Goal: Task Accomplishment & Management: Use online tool/utility

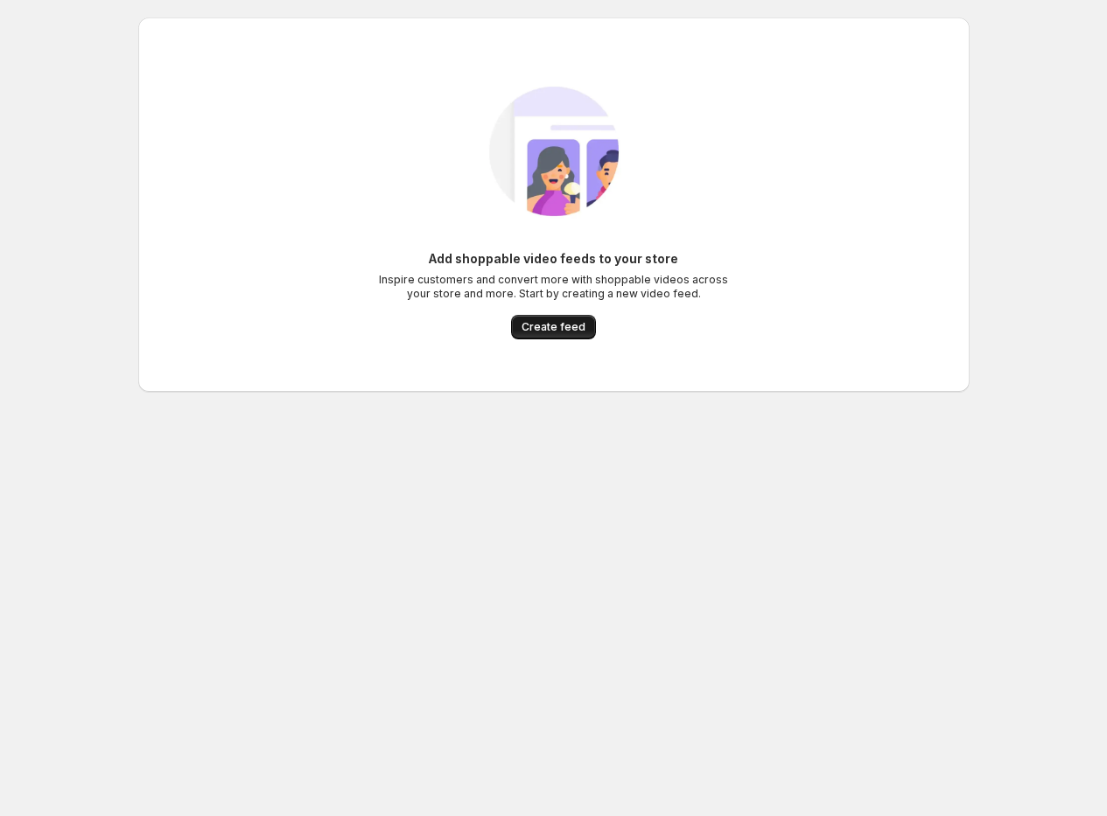
click at [547, 323] on span "Create feed" at bounding box center [554, 327] width 64 height 14
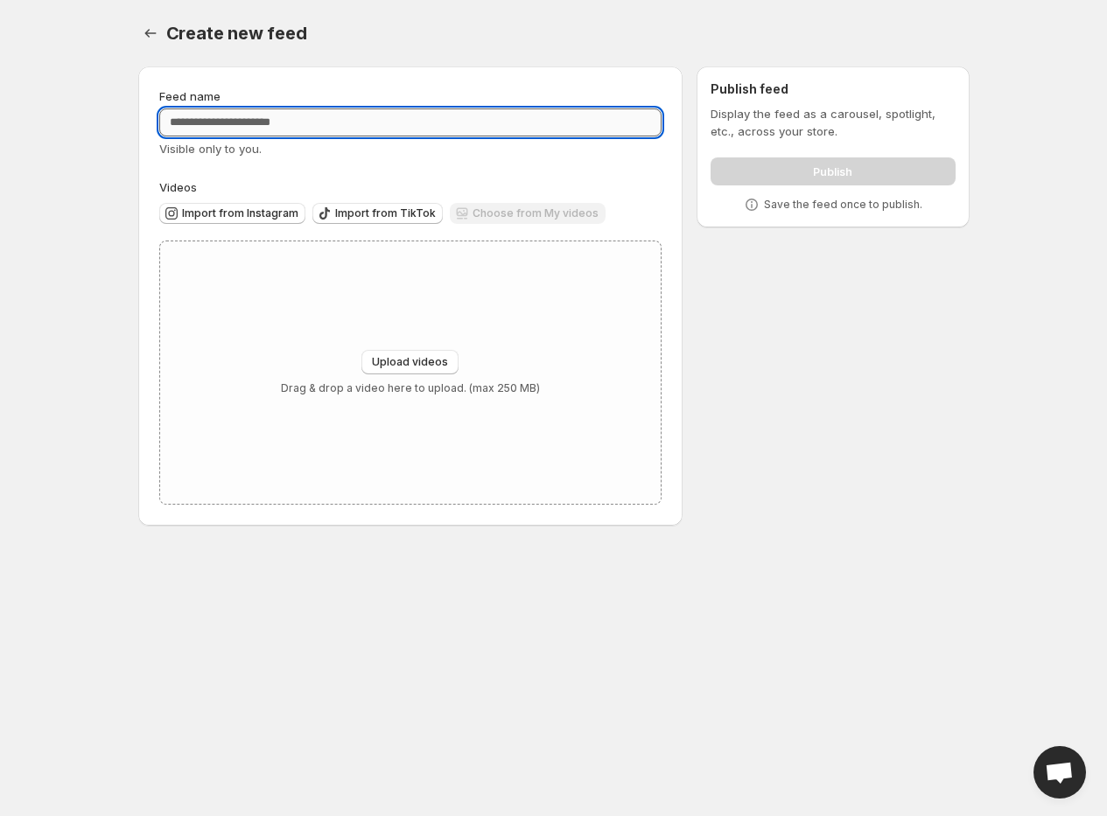
click at [433, 124] on input "Feed name" at bounding box center [410, 123] width 503 height 28
type input "*"
type input "**********"
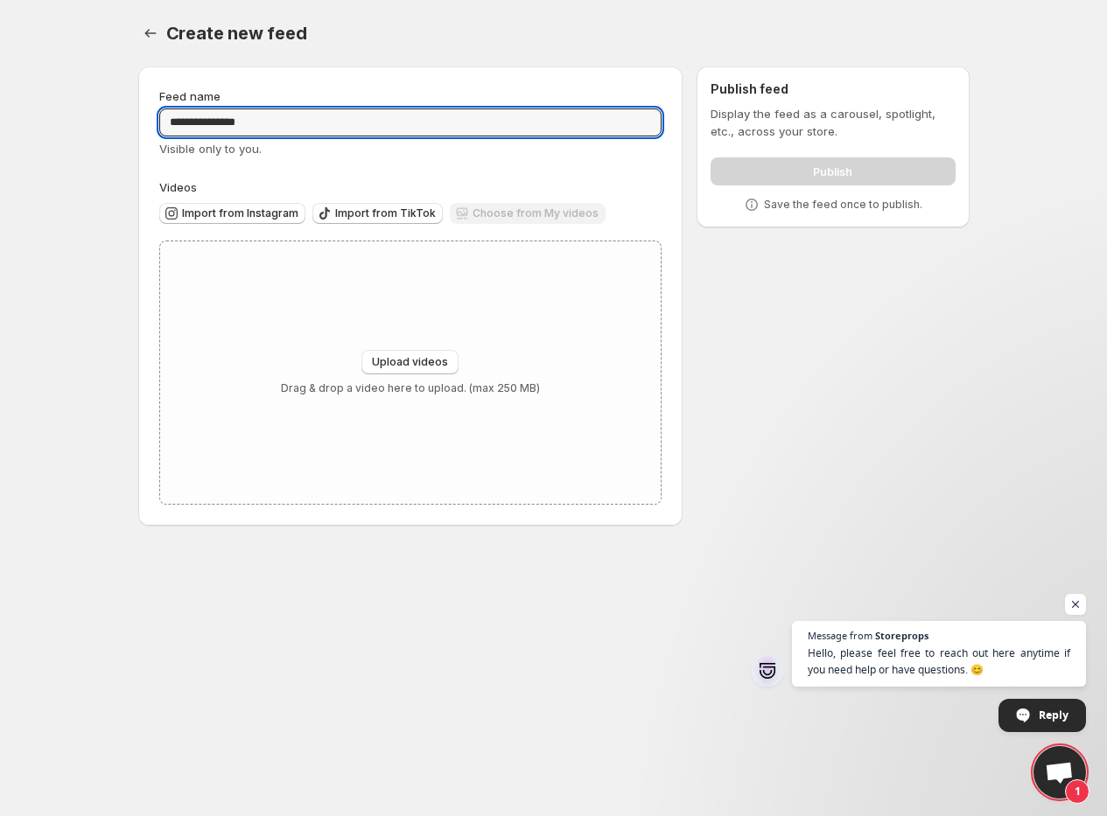
click at [493, 67] on div "**********" at bounding box center [410, 296] width 545 height 459
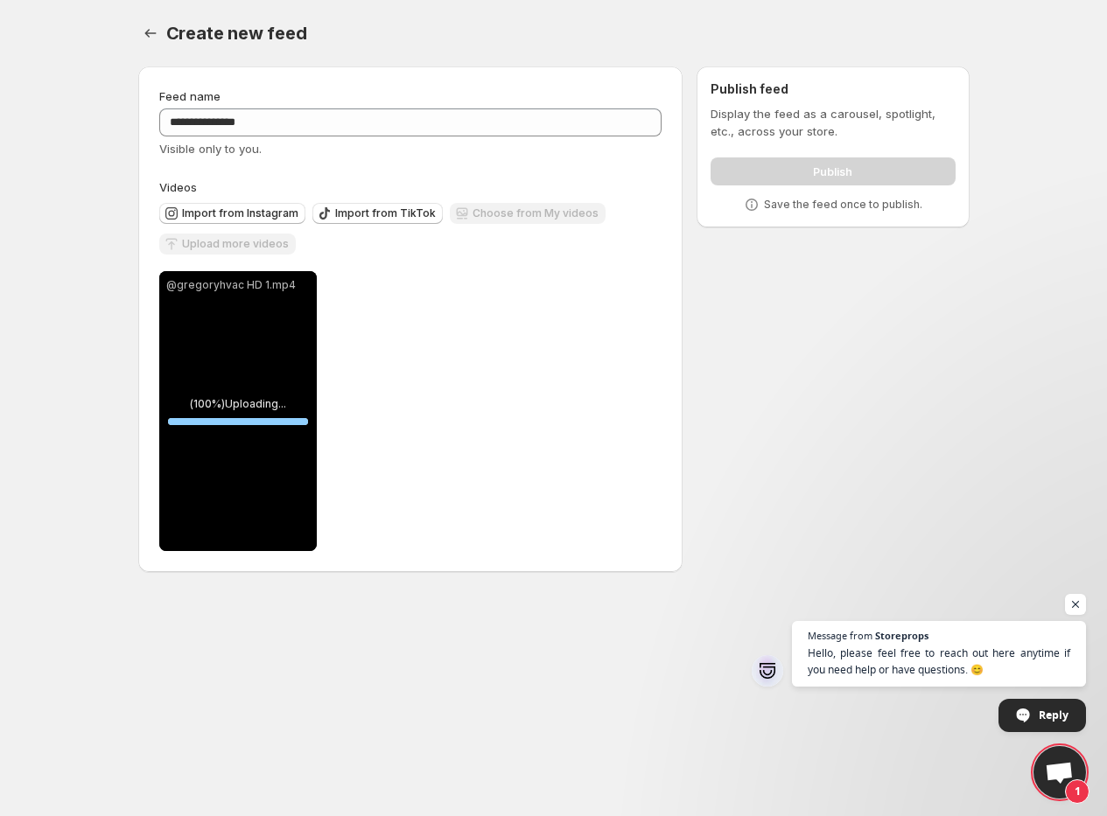
click at [250, 247] on div "Upload more videos" at bounding box center [227, 246] width 137 height 24
click at [582, 377] on div "**********" at bounding box center [410, 411] width 503 height 280
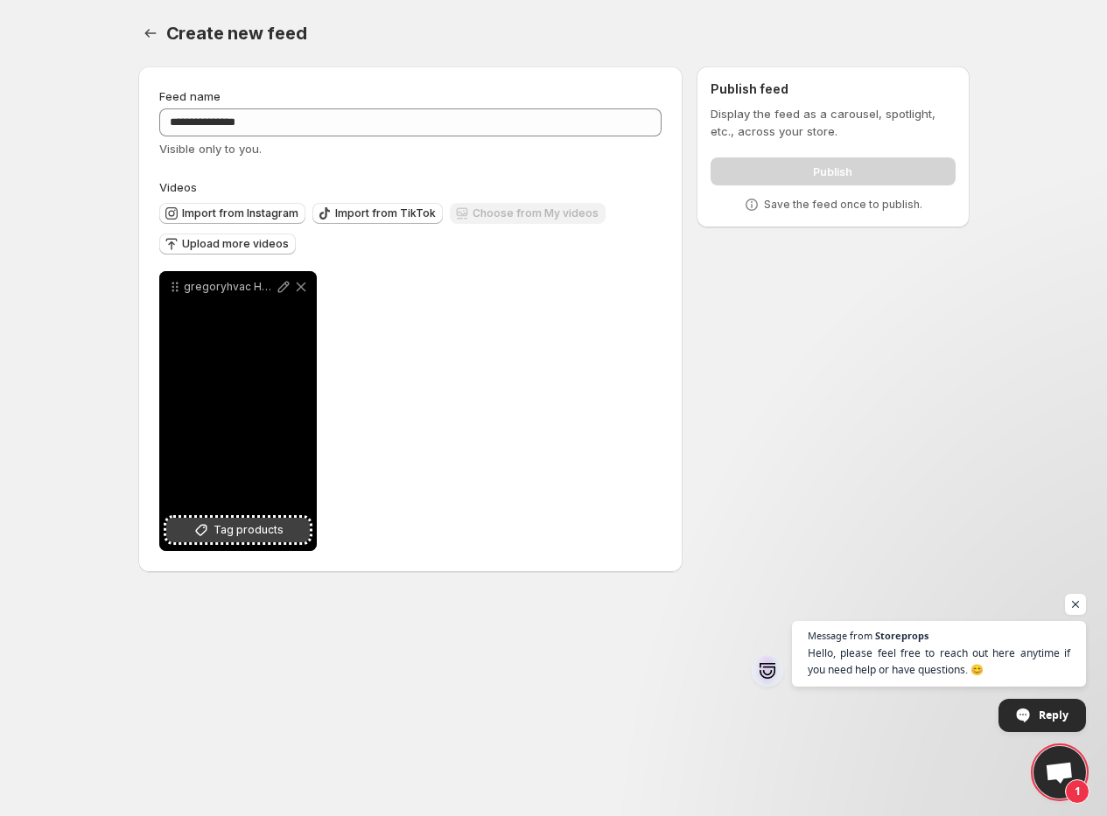
click at [263, 536] on span "Tag products" at bounding box center [249, 531] width 70 height 18
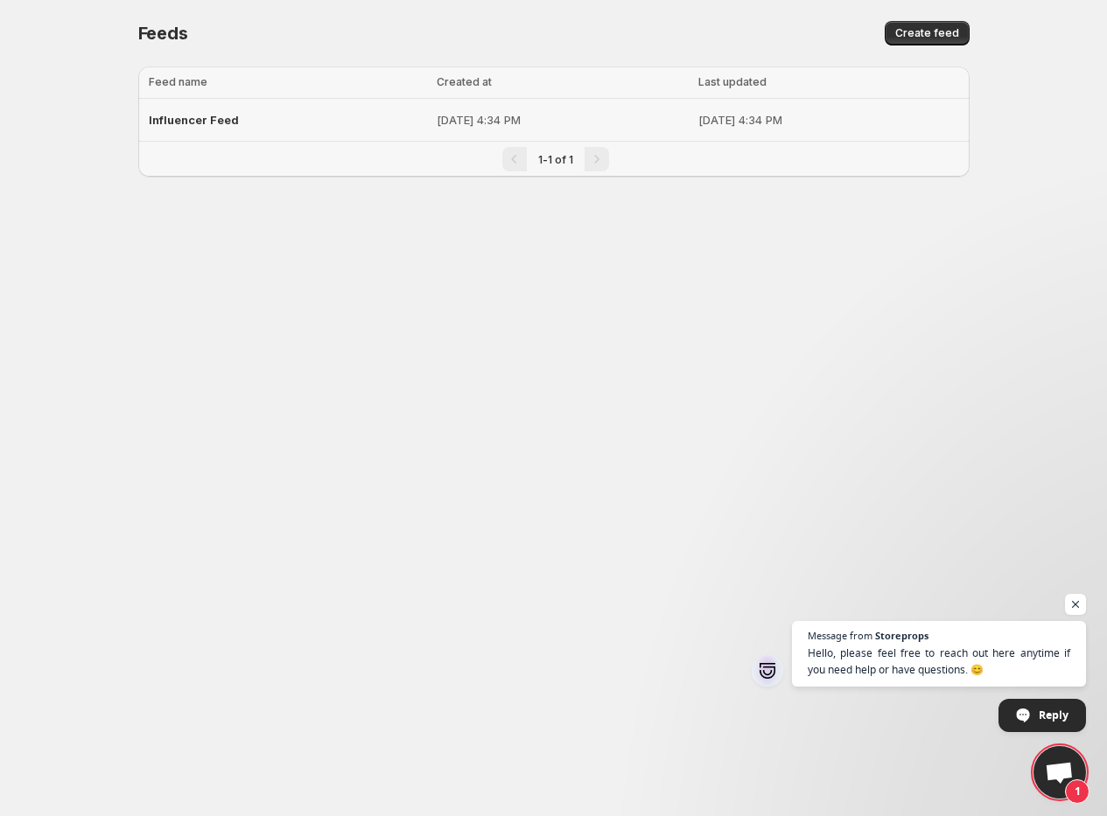
click at [224, 121] on span "Influencer Feed" at bounding box center [194, 120] width 90 height 14
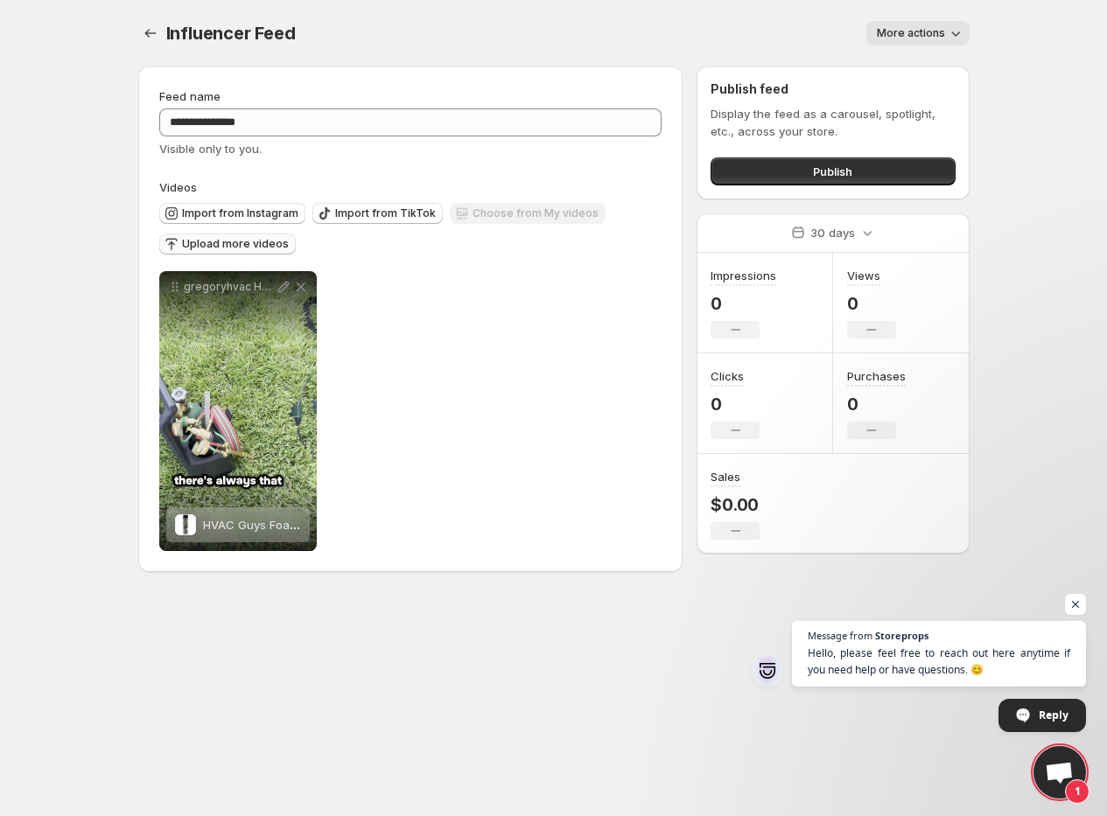
click at [260, 248] on span "Upload more videos" at bounding box center [235, 244] width 107 height 14
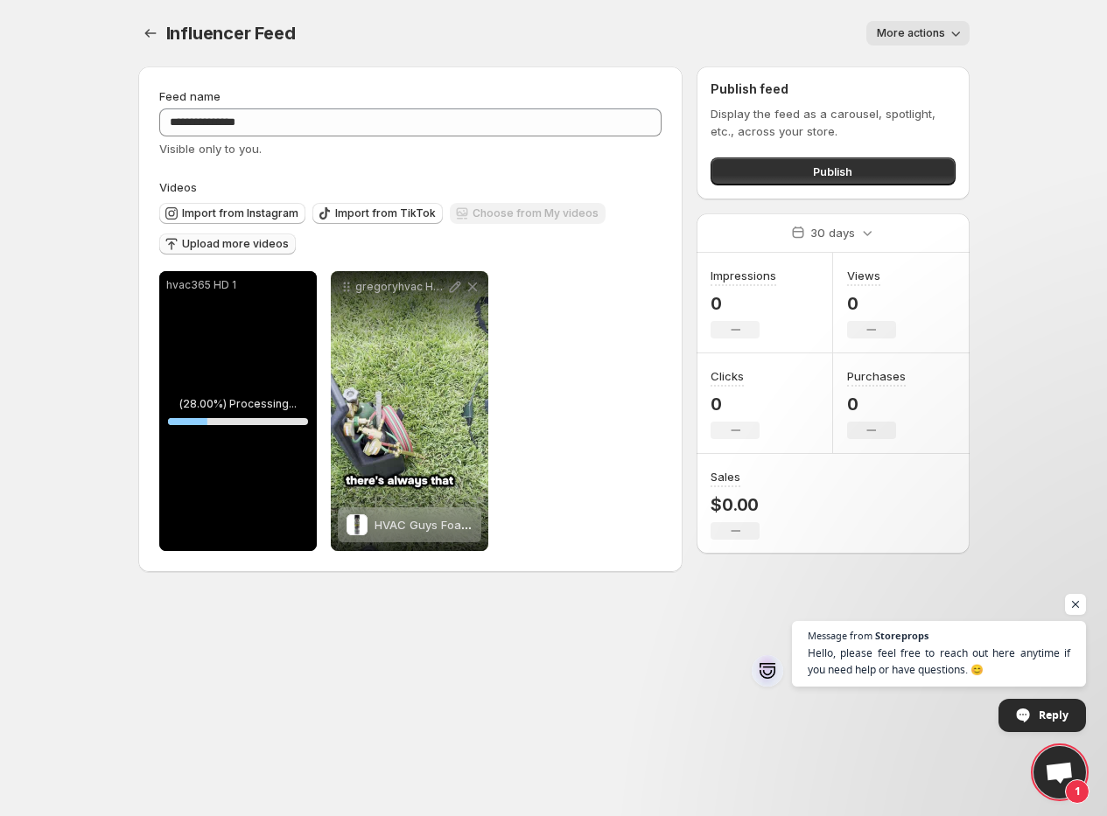
click at [225, 241] on span "Upload more videos" at bounding box center [235, 244] width 107 height 14
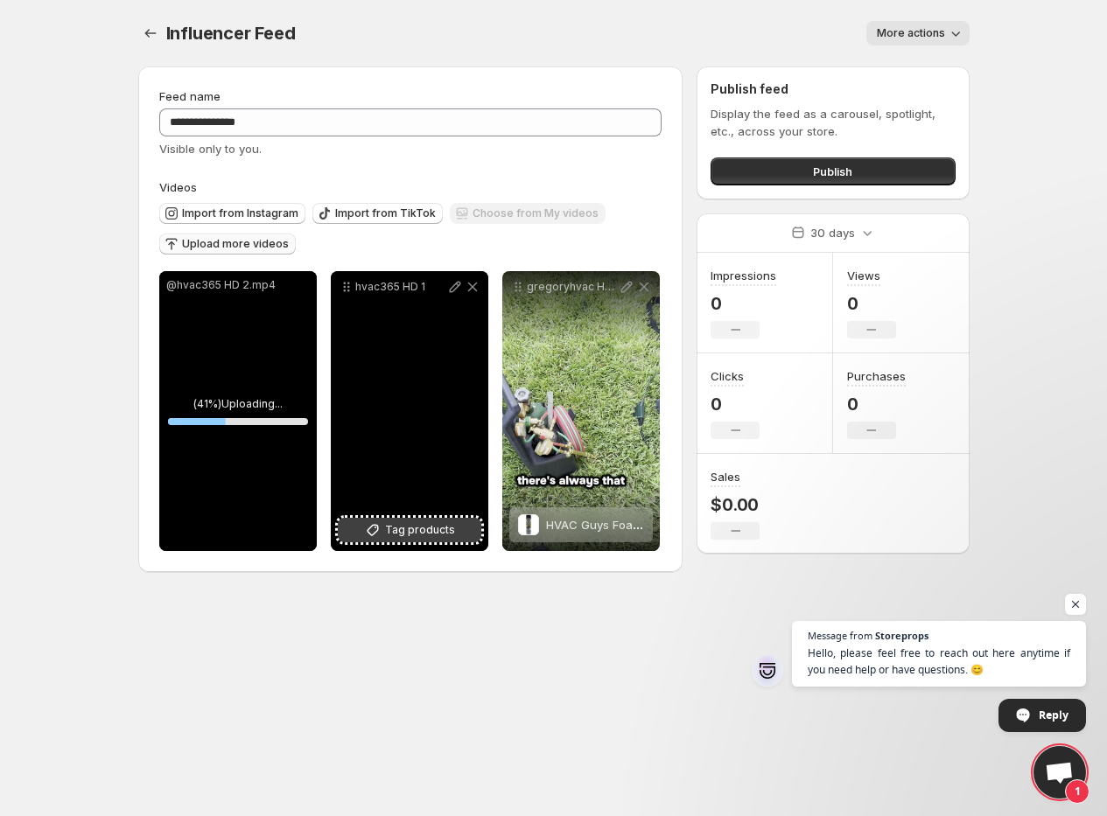
click at [388, 533] on span "Tag products" at bounding box center [420, 531] width 70 height 18
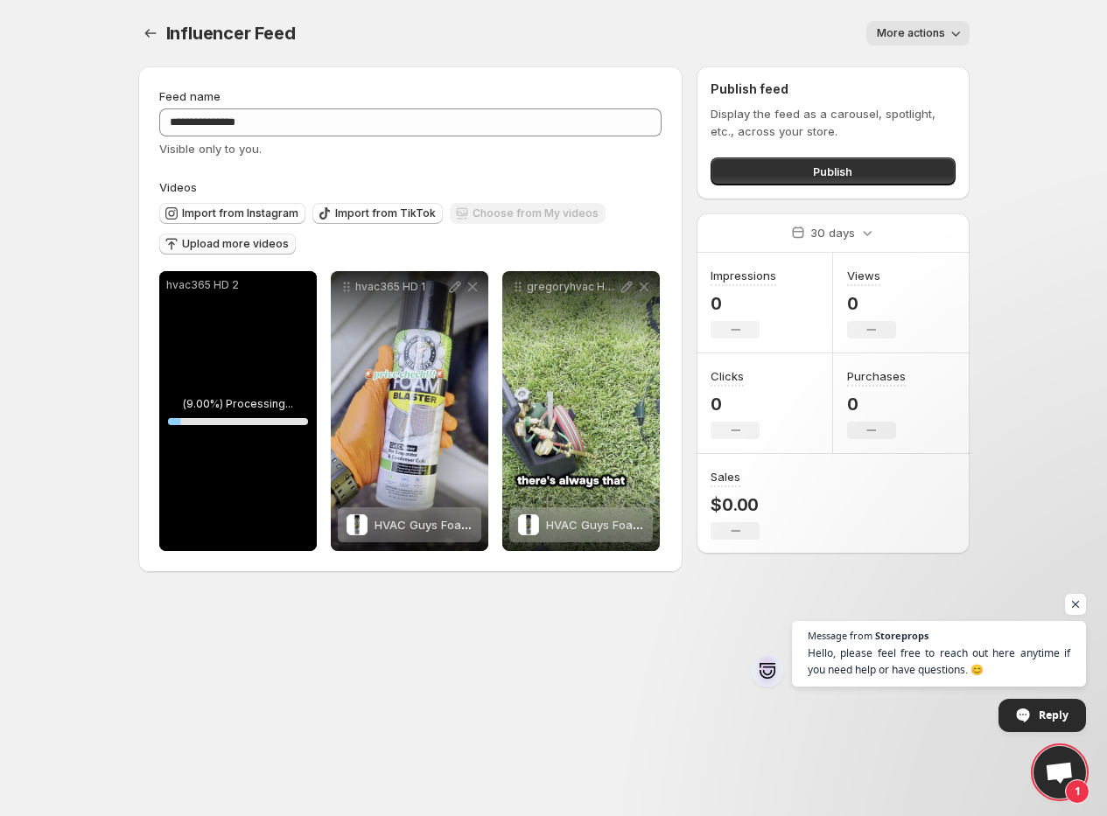
click at [217, 242] on span "Upload more videos" at bounding box center [235, 244] width 107 height 14
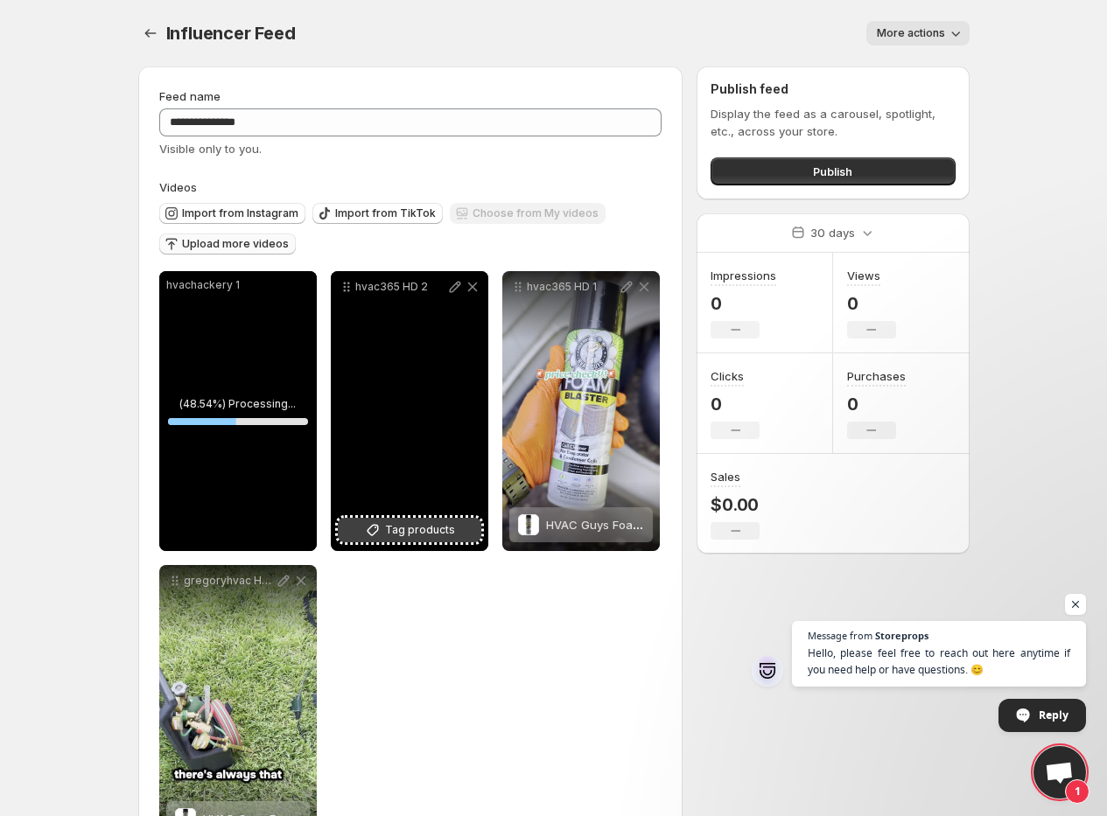
click at [412, 528] on span "Tag products" at bounding box center [420, 531] width 70 height 18
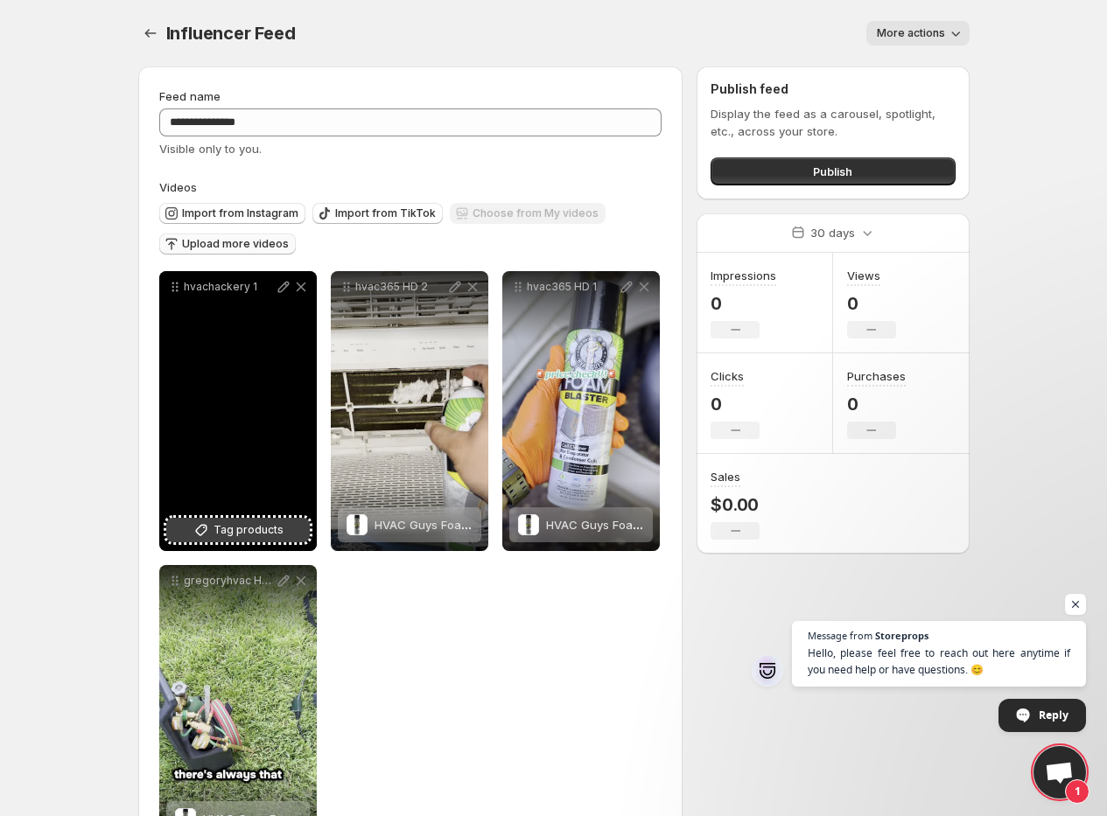
click at [233, 529] on span "Tag products" at bounding box center [249, 531] width 70 height 18
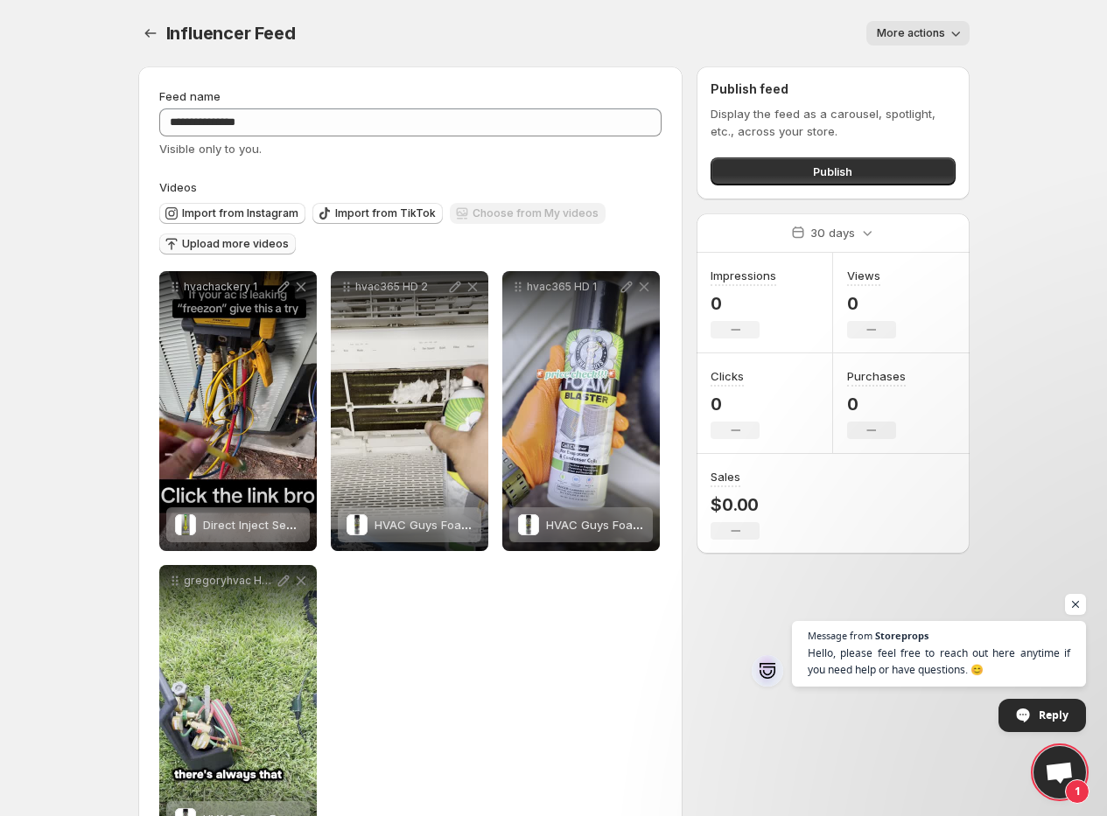
click at [495, 665] on div "**********" at bounding box center [410, 558] width 503 height 574
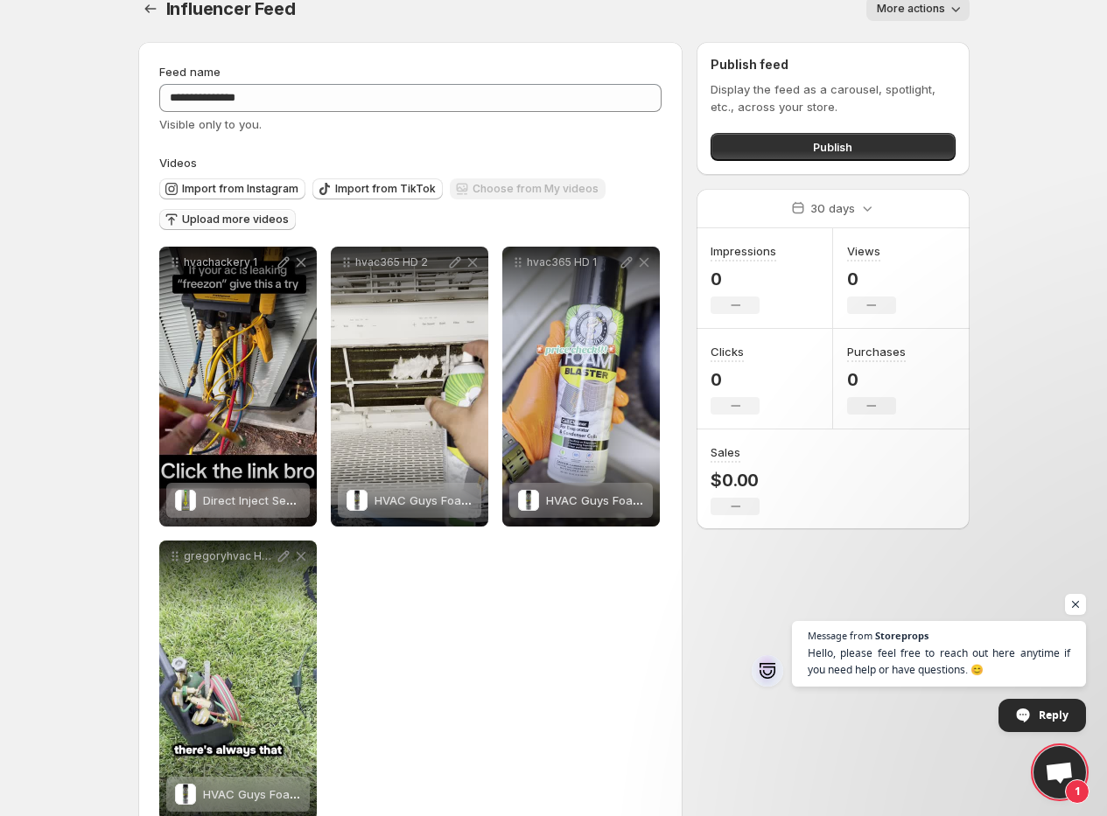
scroll to position [72, 0]
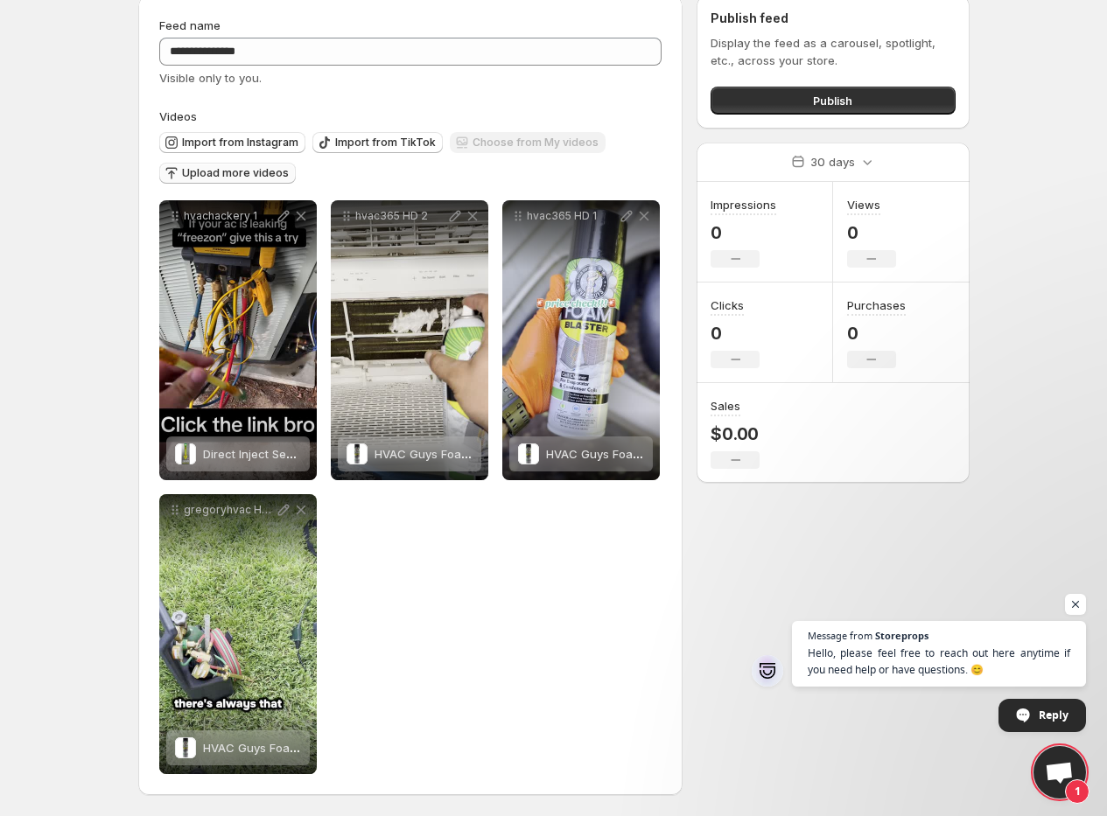
click at [249, 171] on span "Upload more videos" at bounding box center [235, 173] width 107 height 14
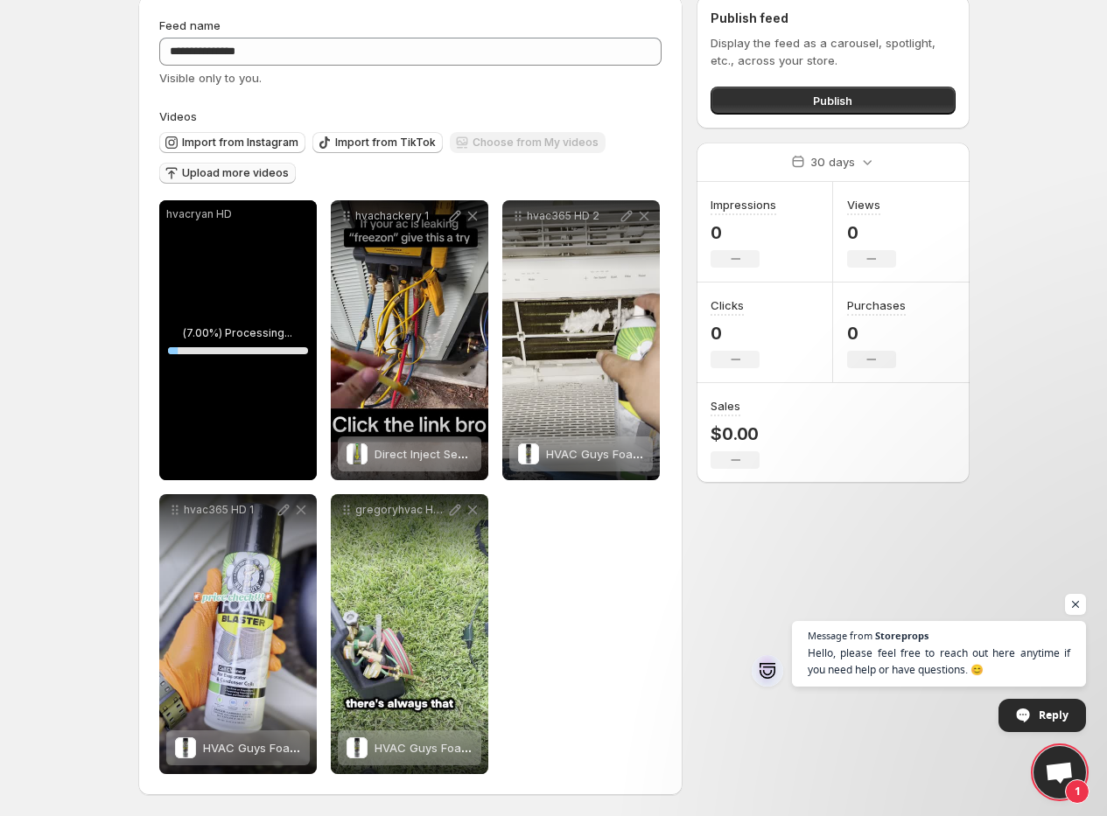
click at [207, 173] on span "Upload more videos" at bounding box center [235, 173] width 107 height 14
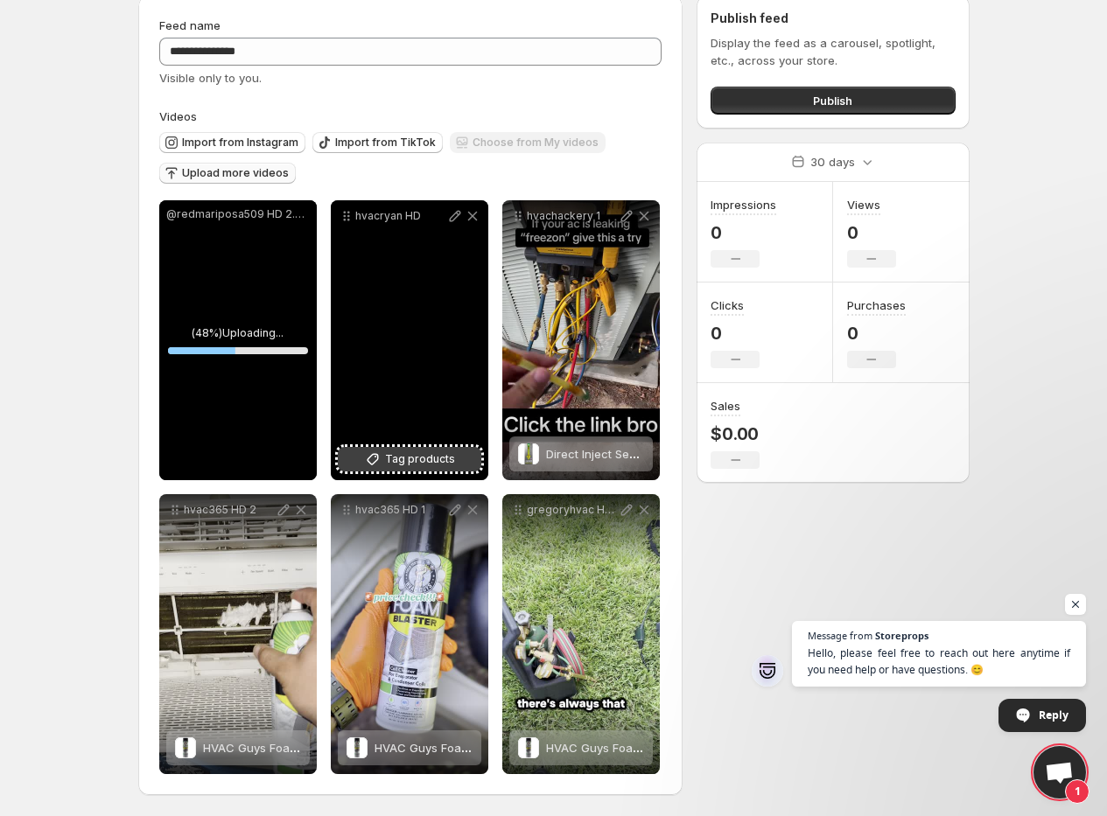
click at [424, 461] on span "Tag products" at bounding box center [420, 460] width 70 height 18
click at [426, 459] on span "HVAC Guys Foam Blaster Coil Cleaner" at bounding box center [479, 454] width 209 height 14
click at [457, 219] on icon at bounding box center [455, 216] width 18 height 18
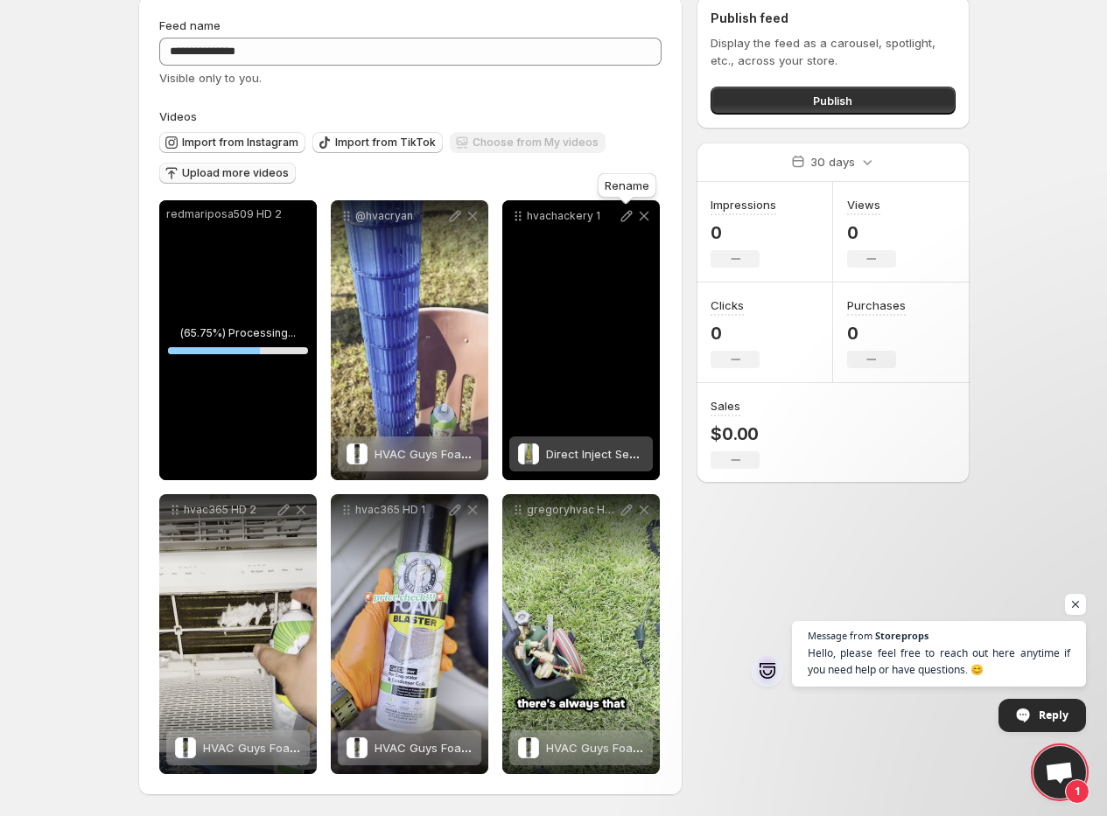
click at [625, 216] on icon at bounding box center [627, 216] width 18 height 18
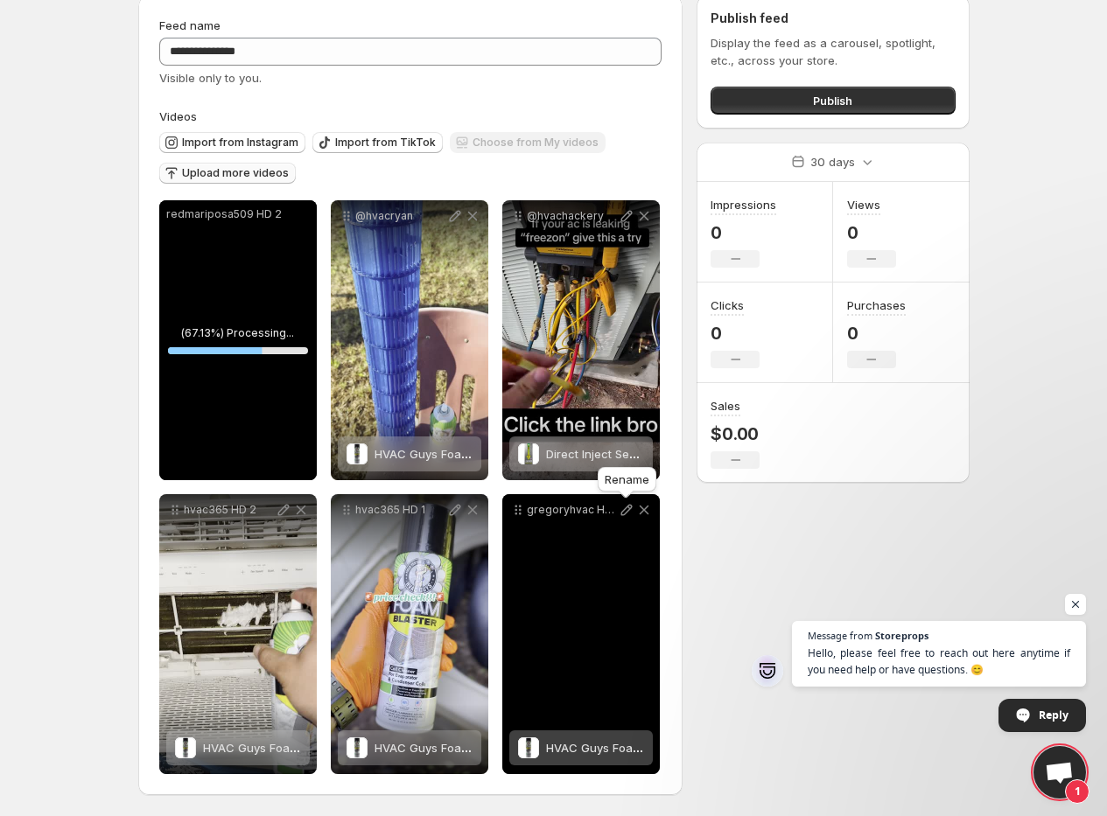
click at [621, 513] on icon at bounding box center [627, 510] width 18 height 18
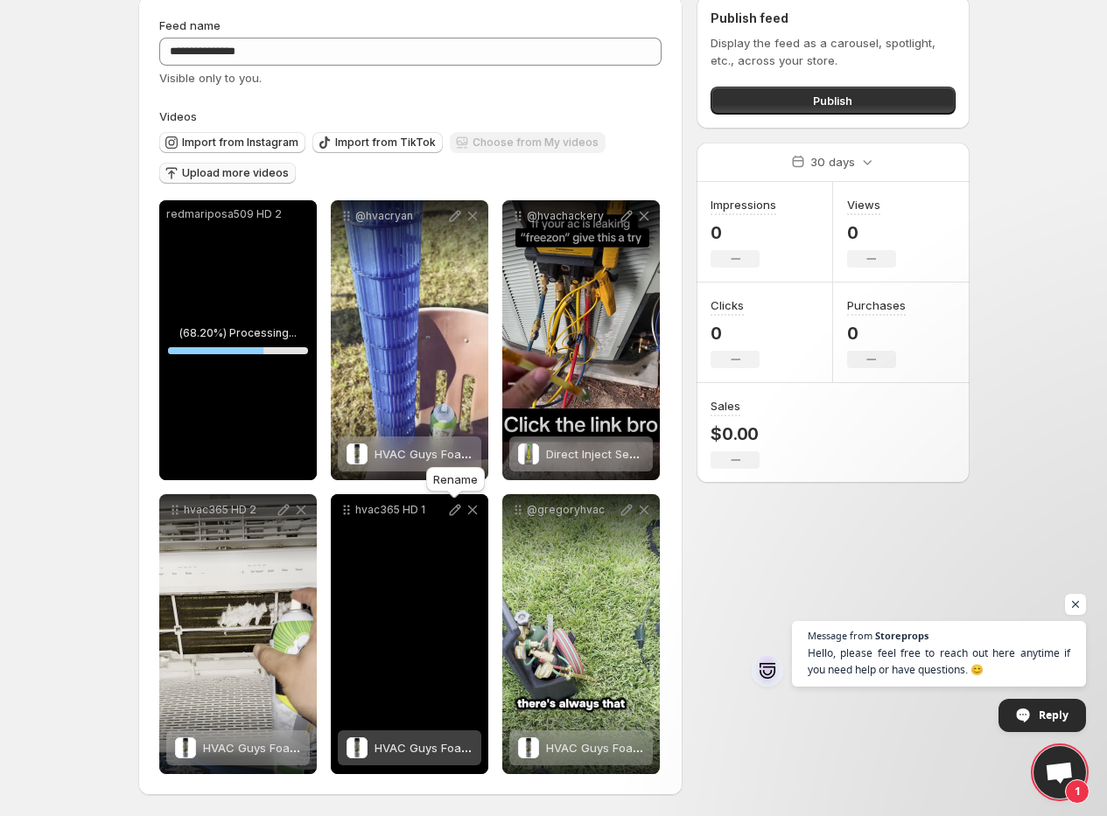
click at [454, 513] on icon at bounding box center [455, 510] width 18 height 18
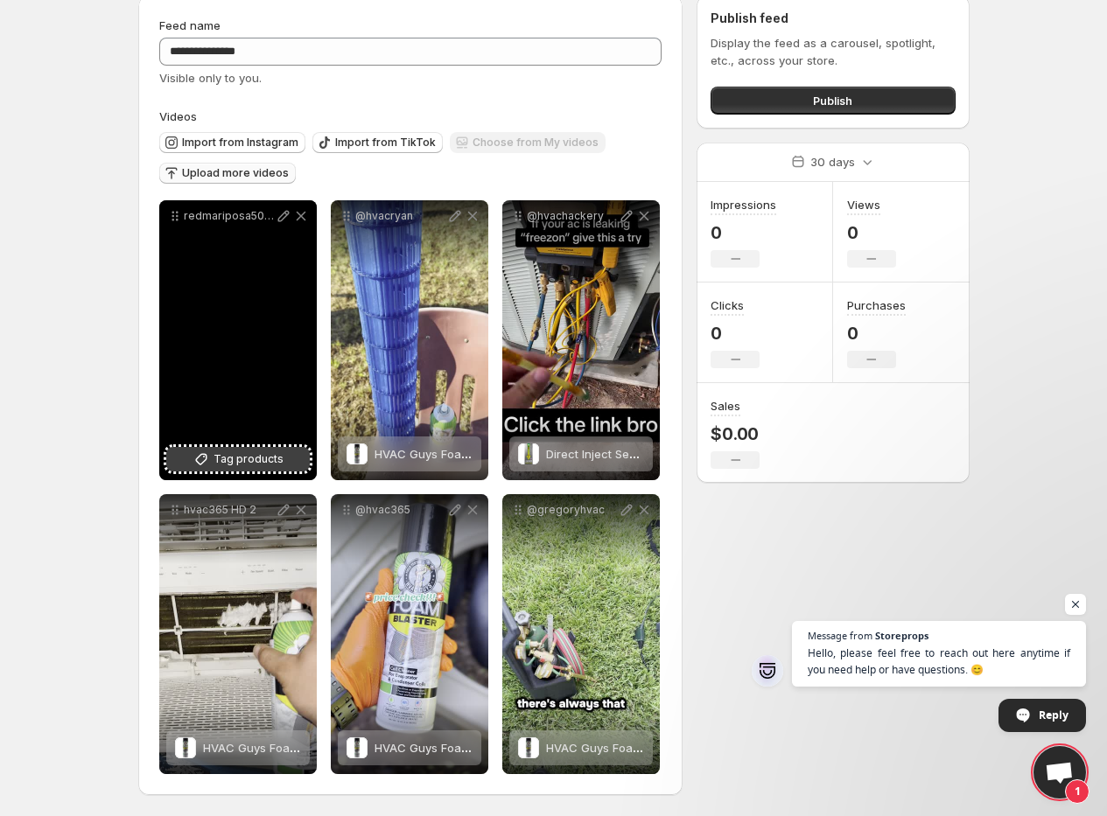
click at [236, 457] on span "Tag products" at bounding box center [249, 460] width 70 height 18
click at [278, 214] on icon at bounding box center [284, 216] width 18 height 18
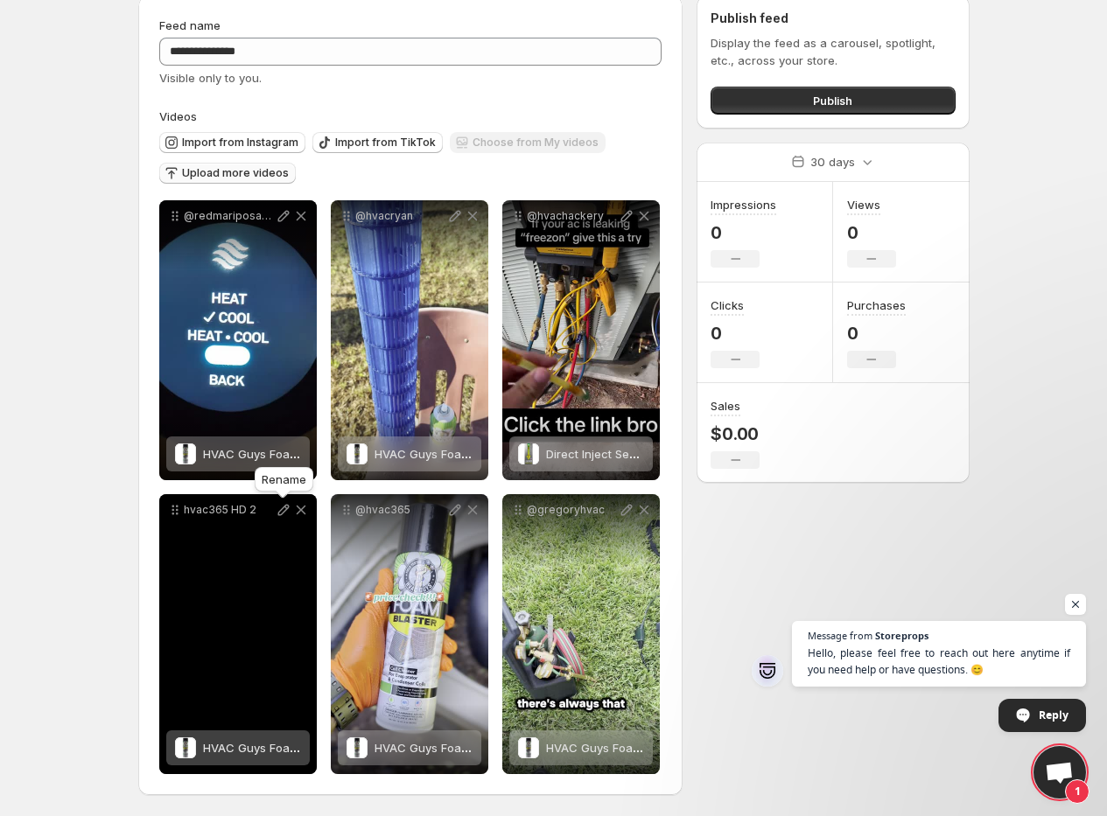
click at [283, 510] on icon at bounding box center [284, 510] width 18 height 18
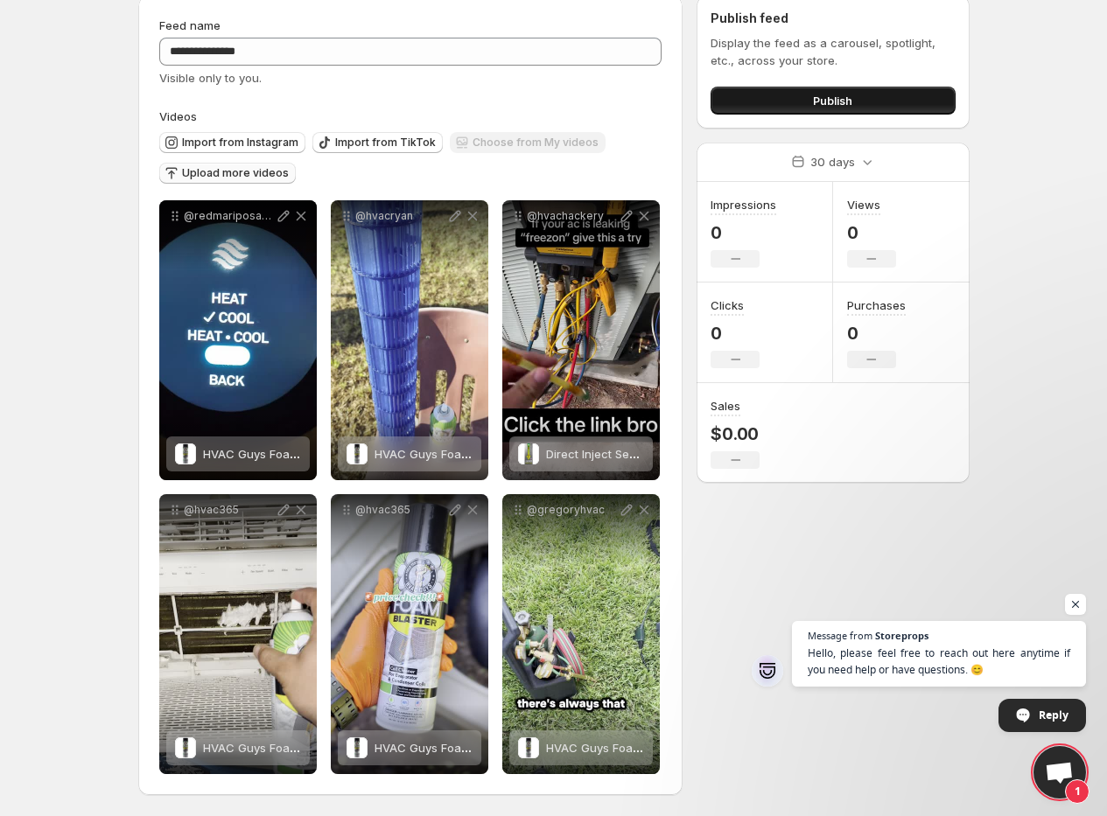
click at [826, 97] on span "Publish" at bounding box center [832, 101] width 39 height 18
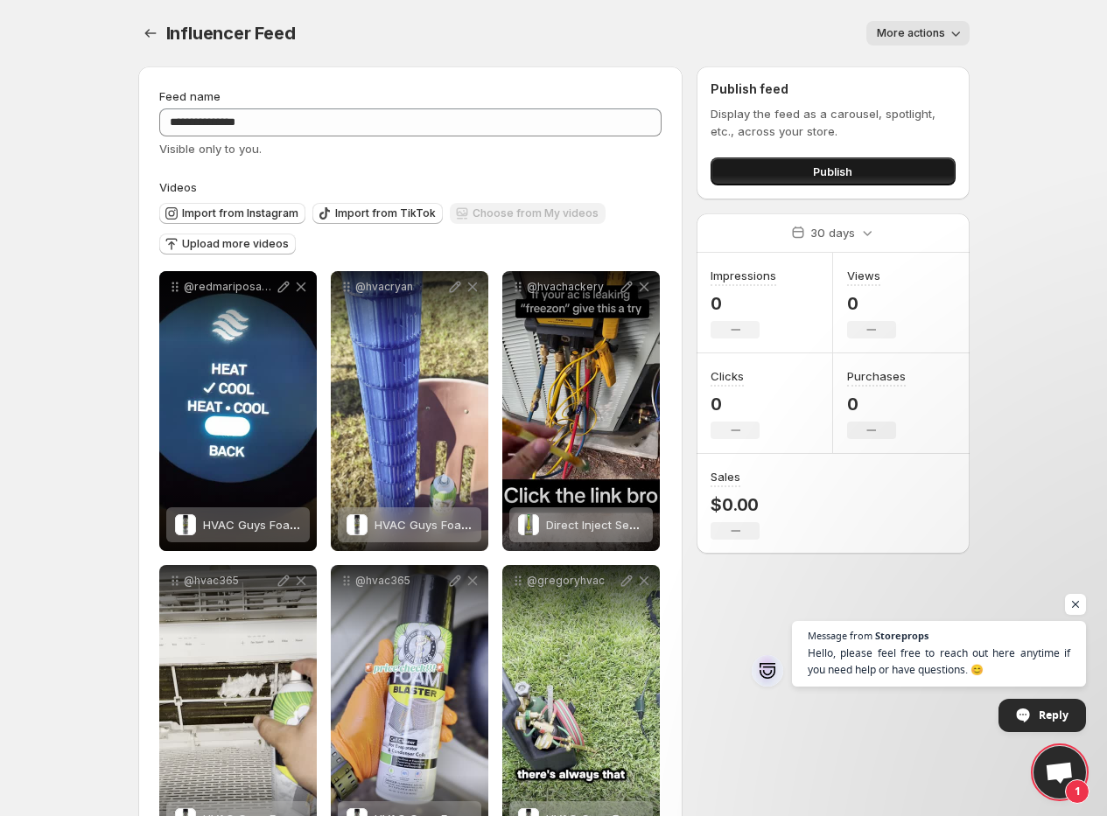
click at [780, 167] on button "Publish" at bounding box center [833, 172] width 244 height 28
click at [1056, 782] on span "Open chat" at bounding box center [1059, 774] width 29 height 25
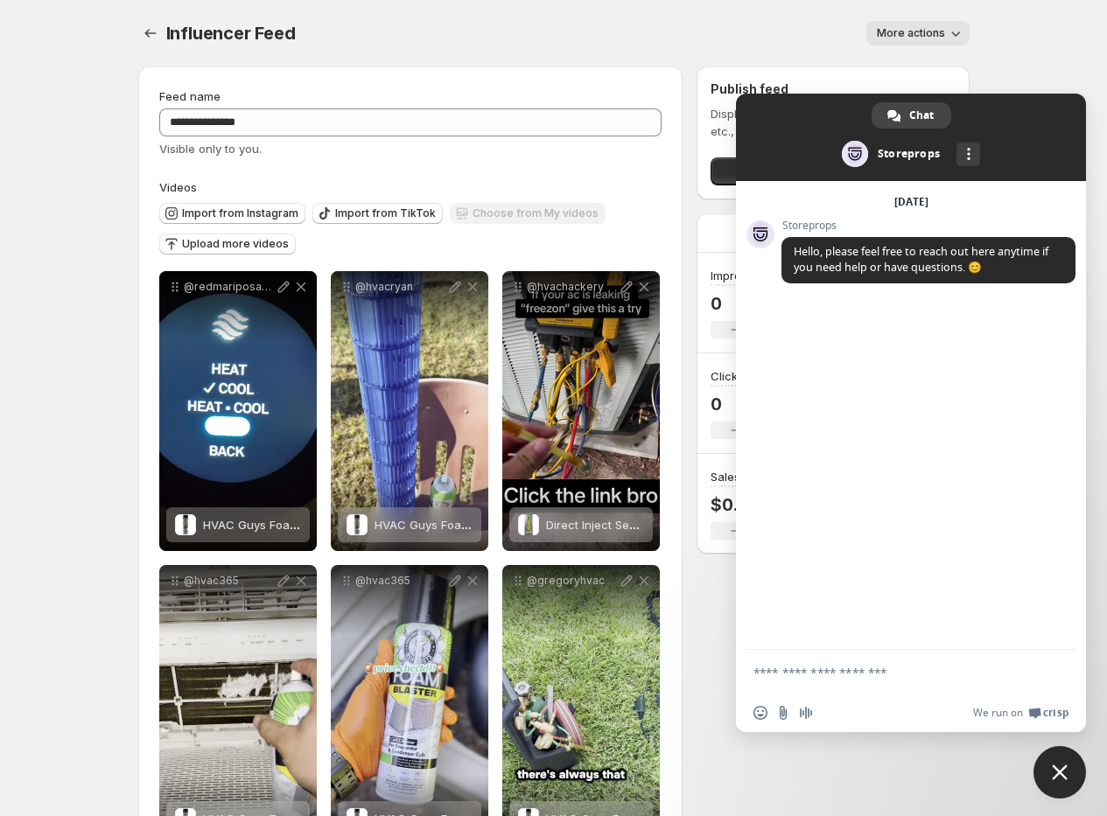
click at [853, 680] on textarea "Compose your message..." at bounding box center [891, 673] width 277 height 16
type textarea "**********"
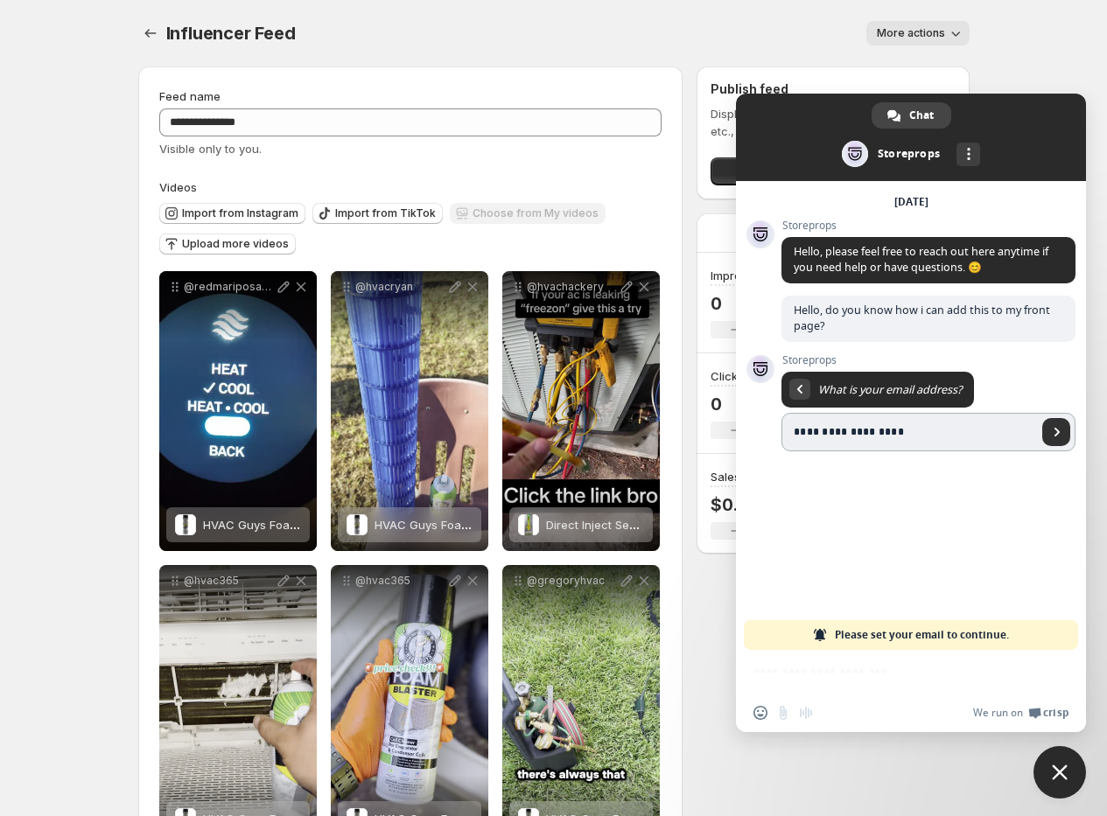
type input "**********"
click at [1057, 430] on span "Send" at bounding box center [1057, 432] width 9 height 9
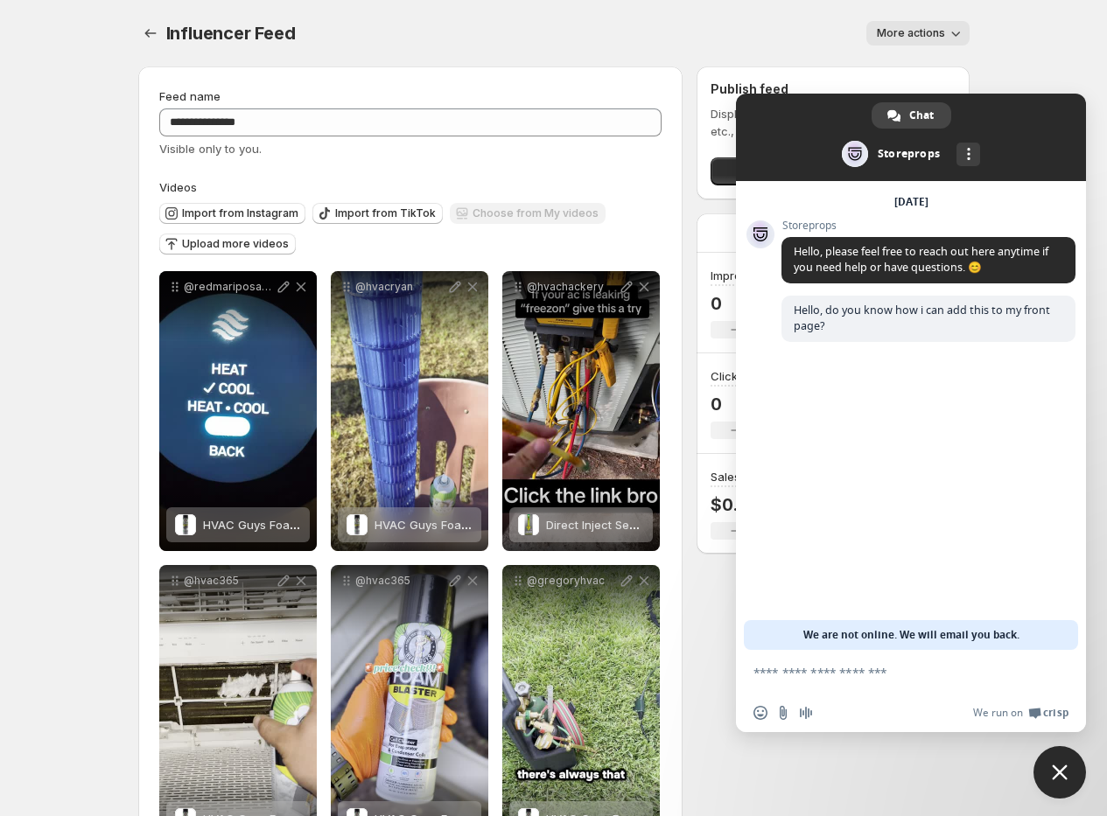
click at [1083, 783] on body "**********" at bounding box center [553, 408] width 1107 height 816
click at [1066, 776] on span "Close chat" at bounding box center [1060, 773] width 16 height 16
